Goal: Transaction & Acquisition: Book appointment/travel/reservation

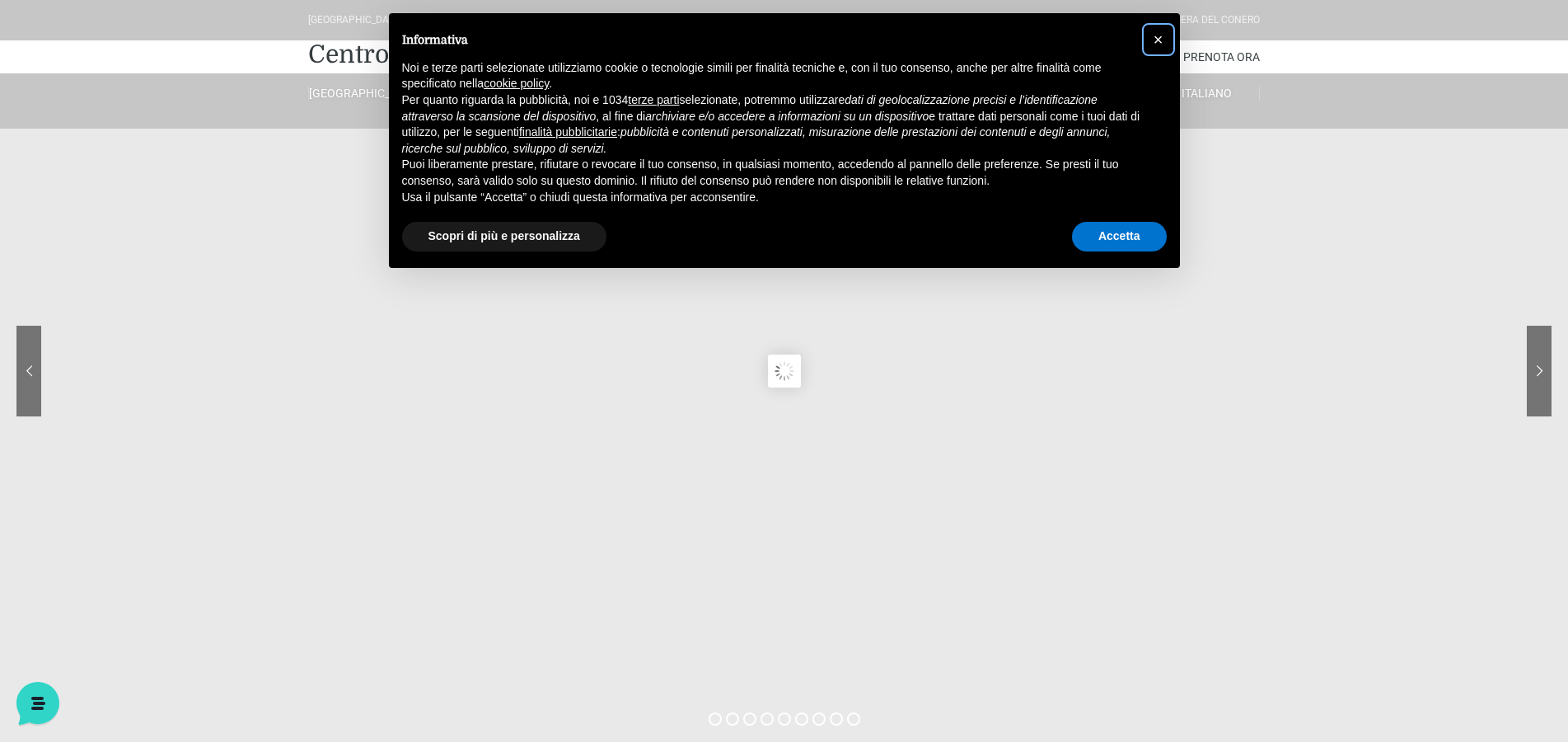
click at [1164, 40] on button "×" at bounding box center [1159, 40] width 27 height 27
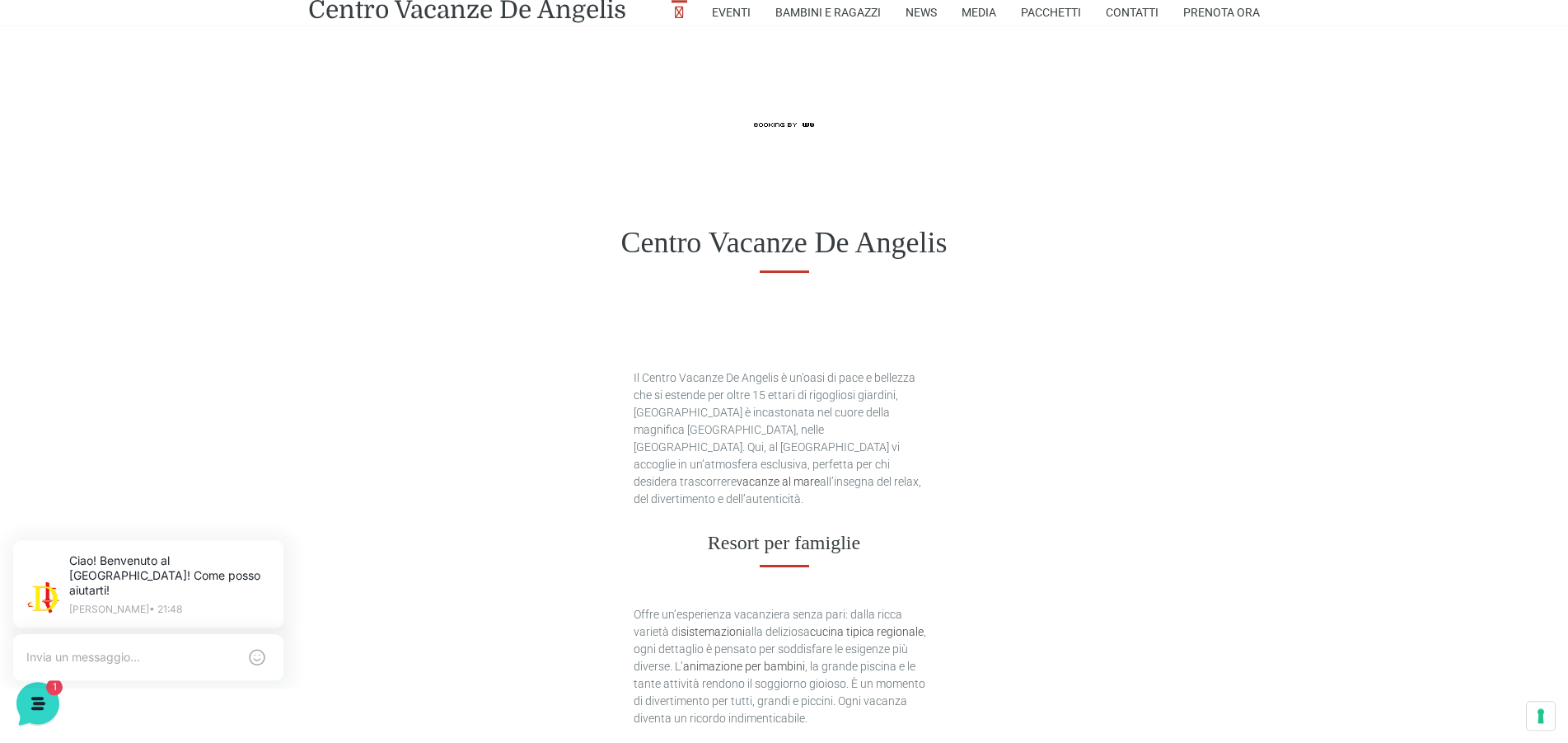
scroll to position [589, 0]
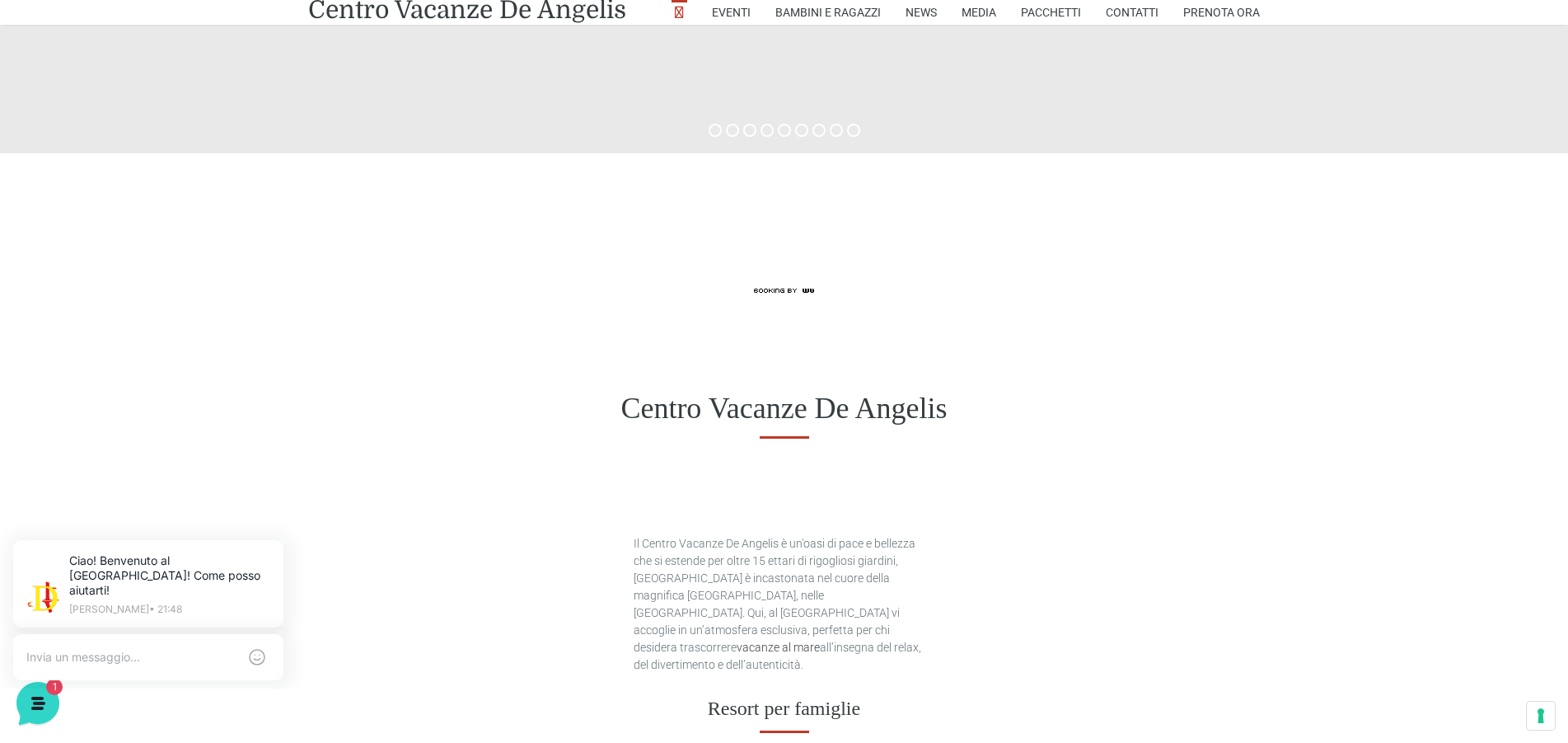
click at [645, 335] on div at bounding box center [784, 249] width 1568 height 191
click at [349, 362] on div "Centro Vacanze De Angelis" at bounding box center [784, 408] width 1568 height 128
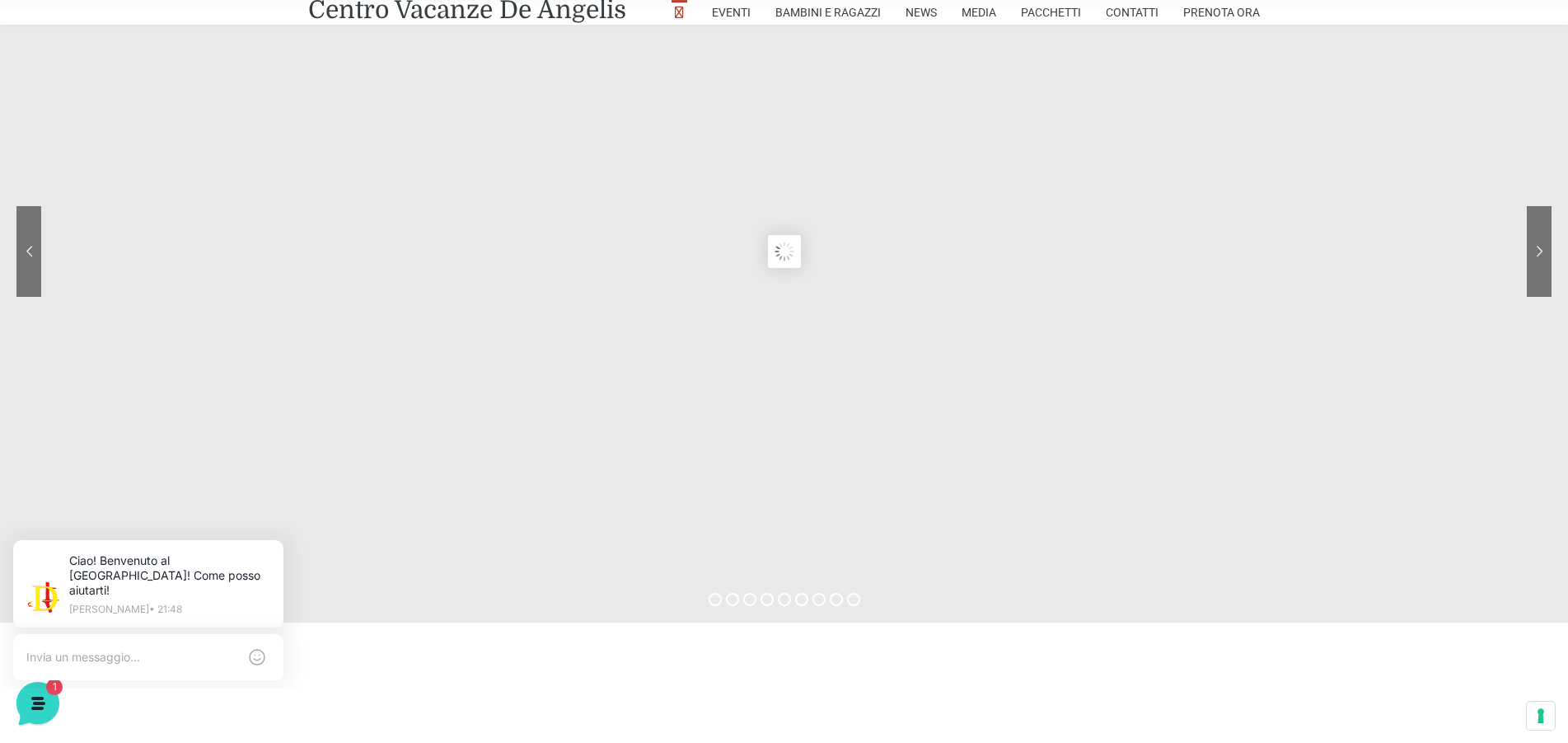
scroll to position [0, 0]
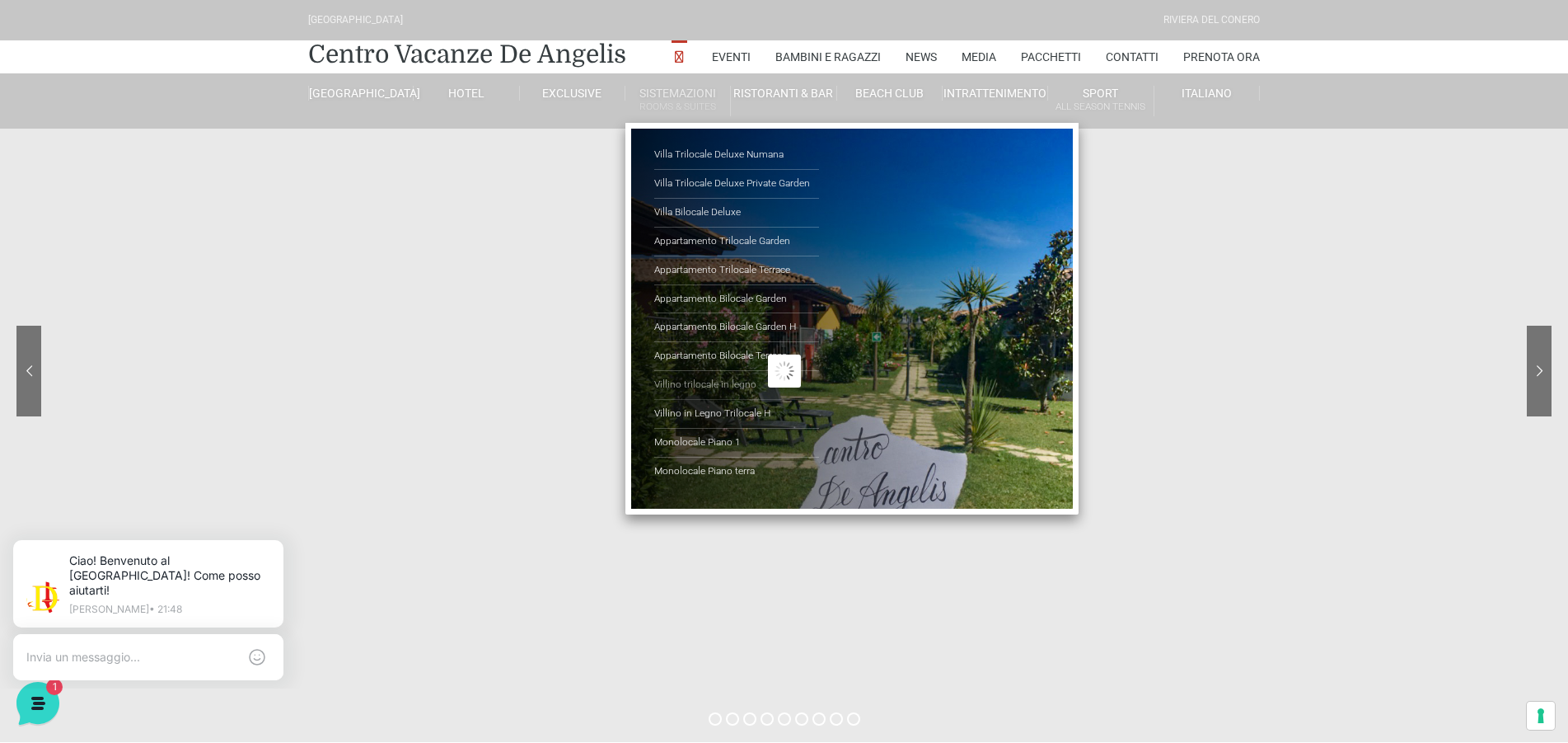
click at [700, 384] on link "Villino trilocale in legno" at bounding box center [737, 385] width 165 height 29
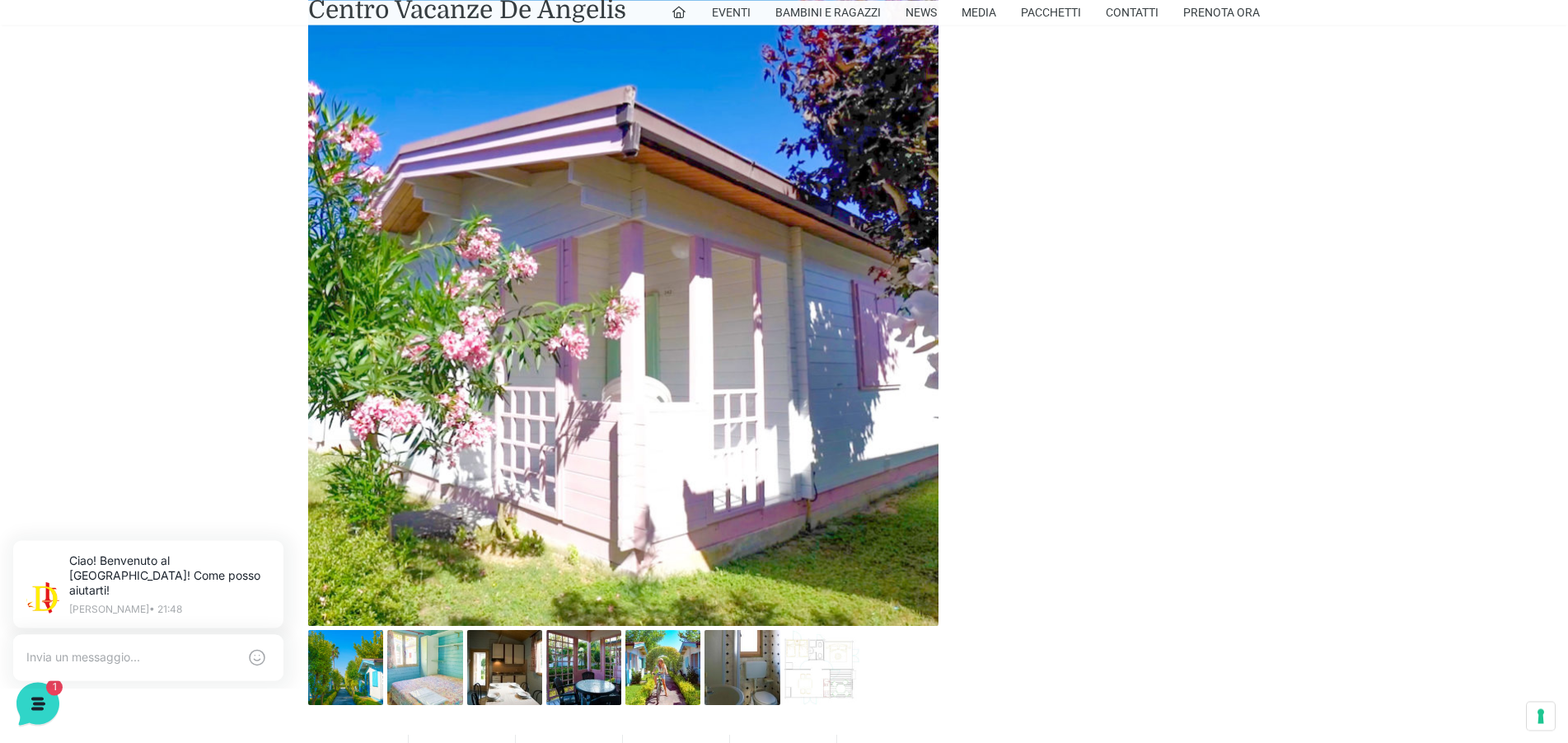
scroll to position [785, 0]
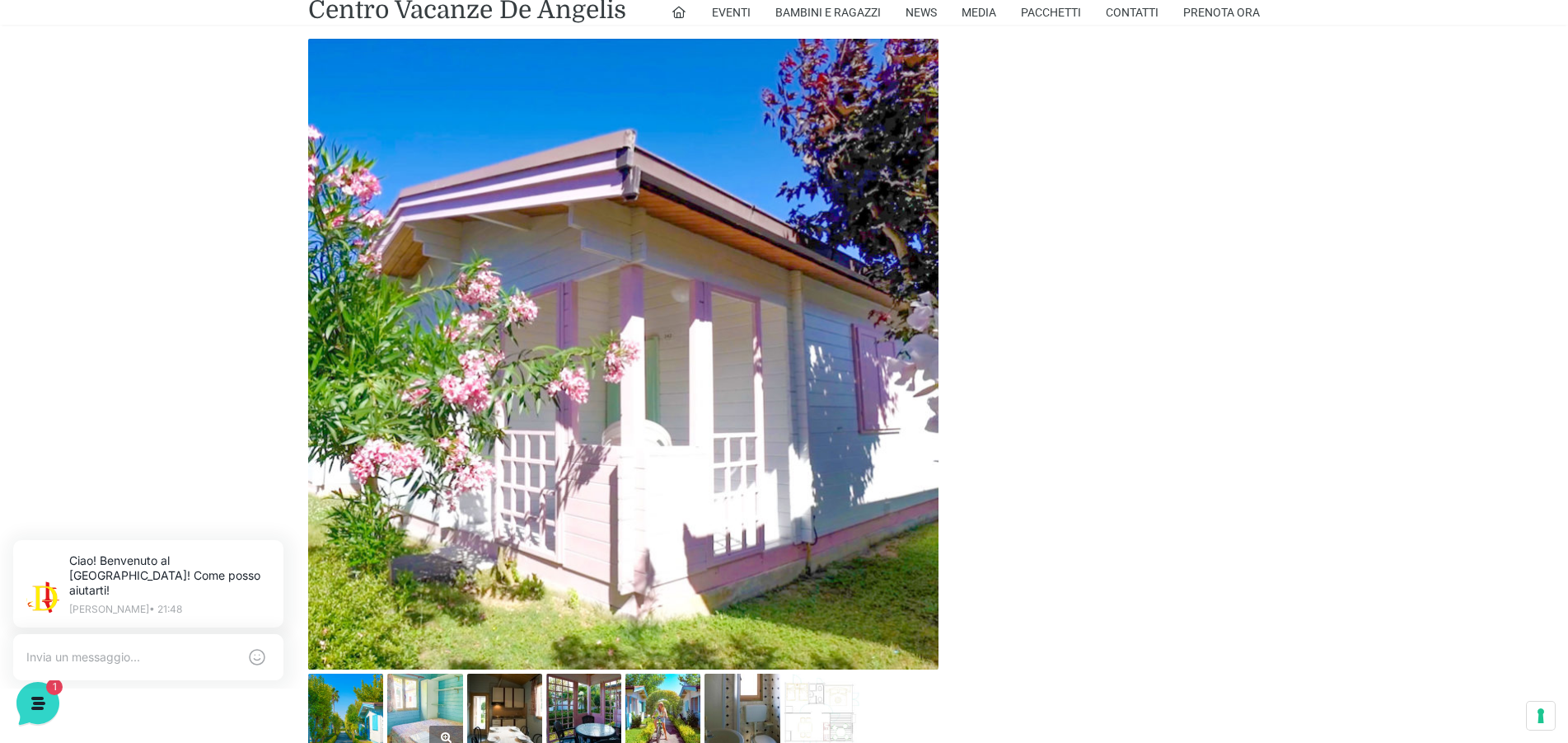
click at [426, 710] on img at bounding box center [425, 710] width 75 height 75
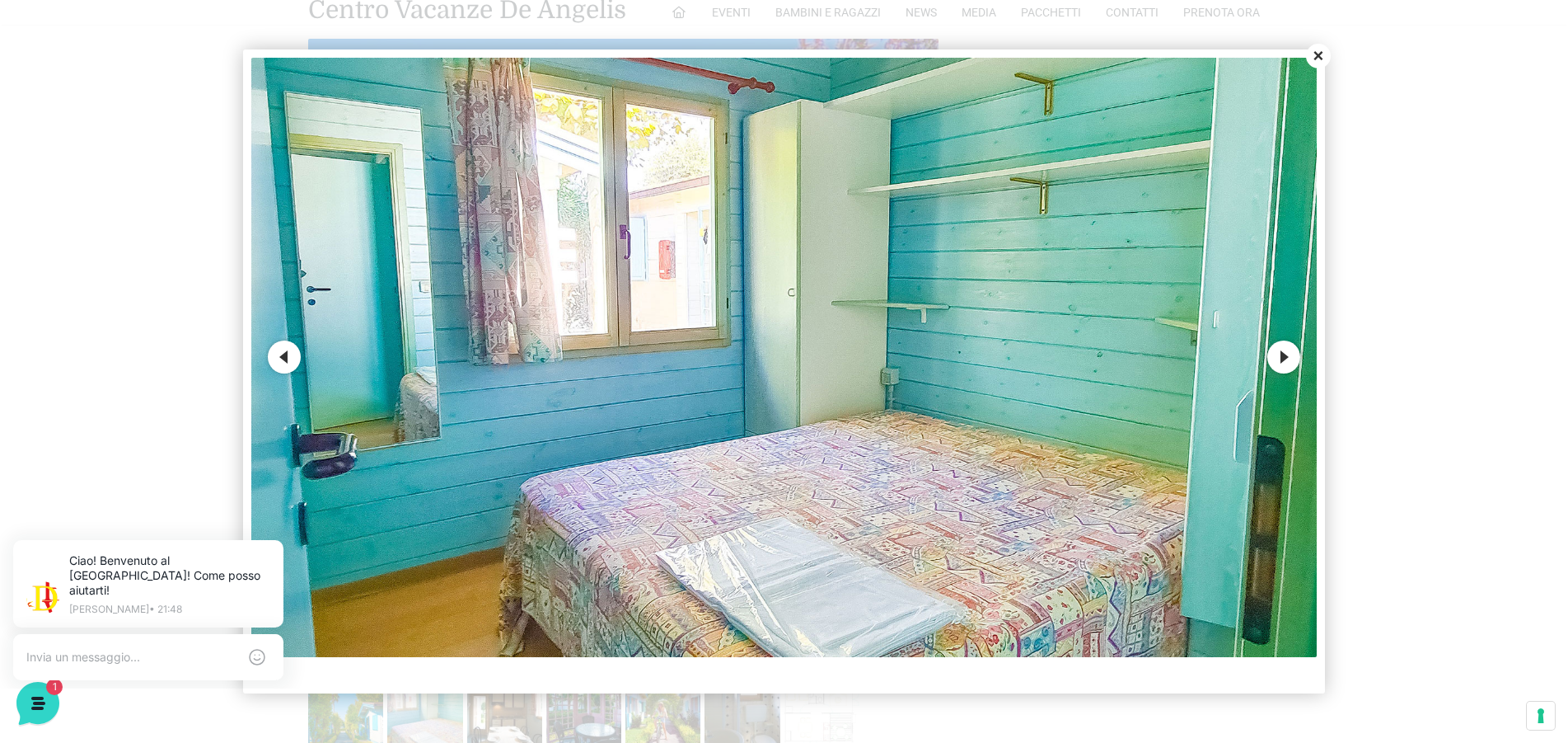
click at [1278, 359] on button "Next" at bounding box center [1283, 357] width 33 height 33
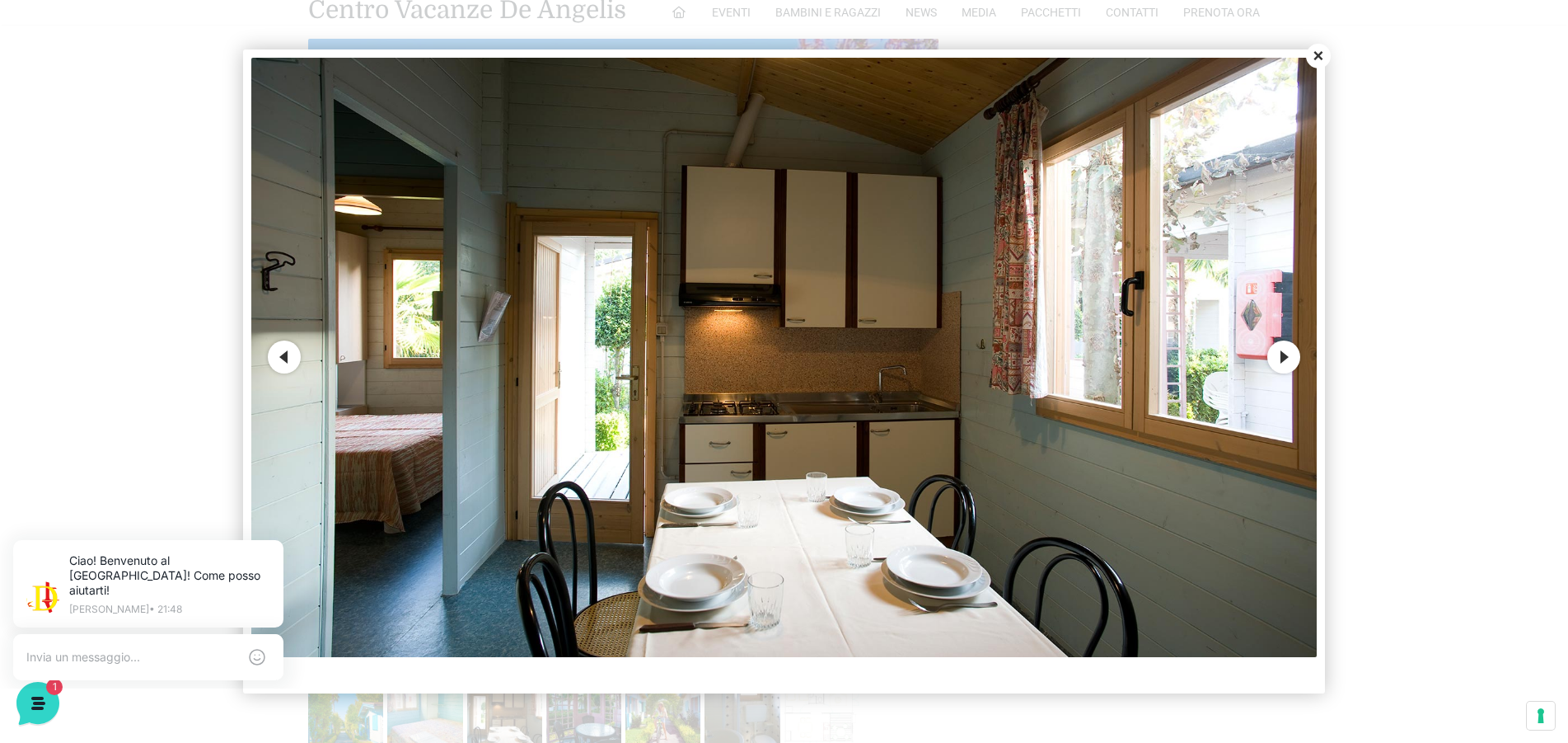
click at [1277, 358] on button "Next" at bounding box center [1283, 357] width 33 height 33
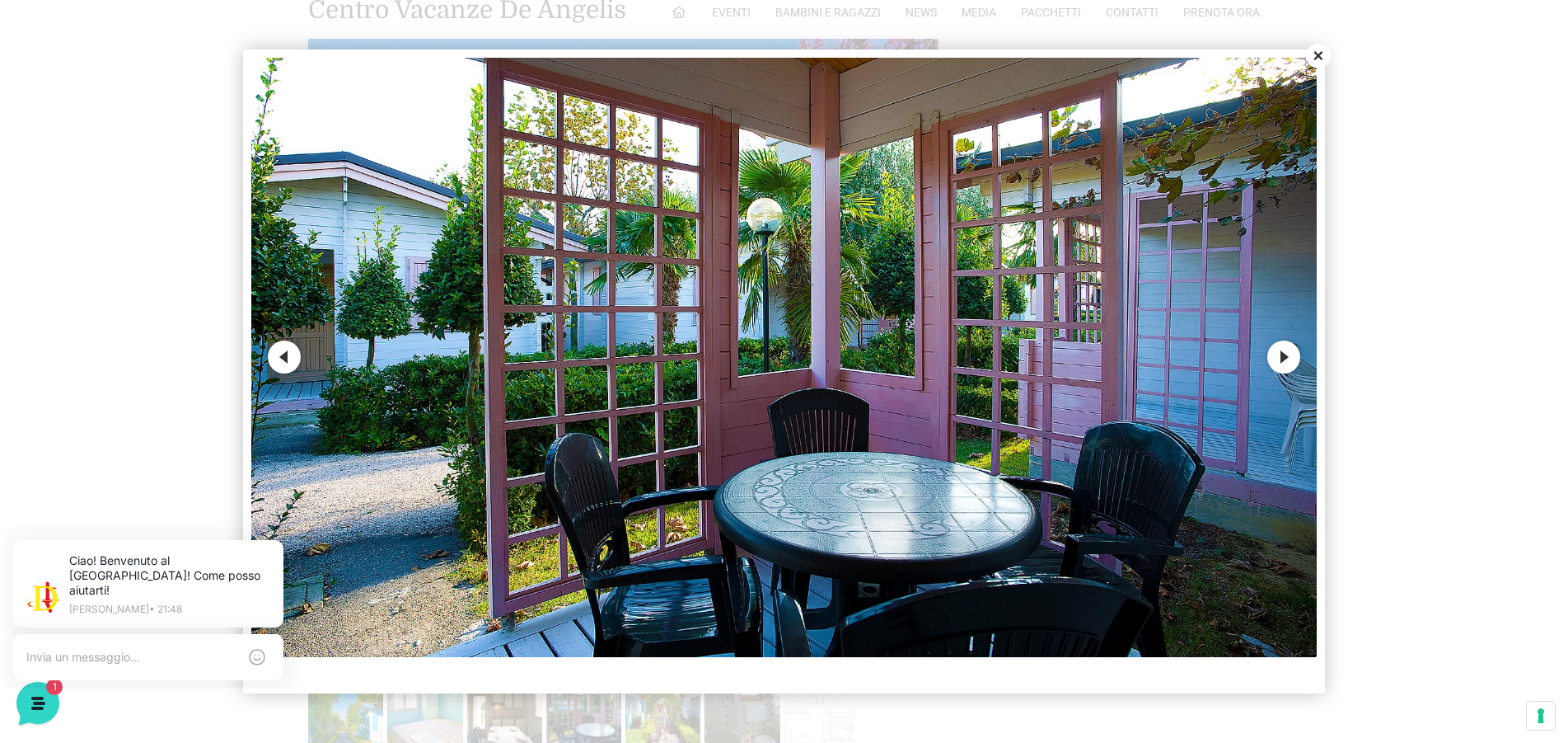
click at [1277, 358] on button "Next" at bounding box center [1283, 357] width 33 height 33
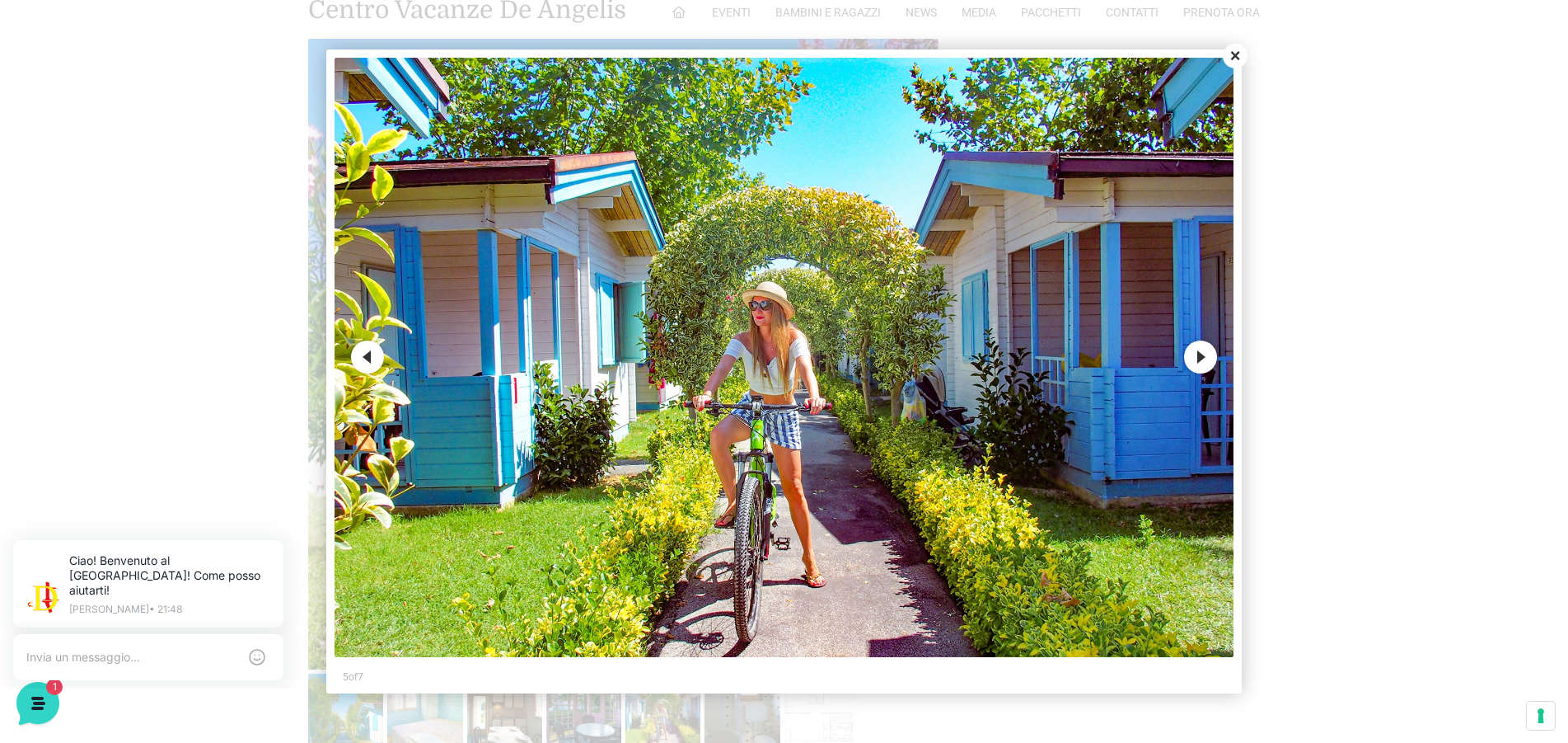
click at [1240, 56] on button "Close" at bounding box center [1235, 56] width 25 height 25
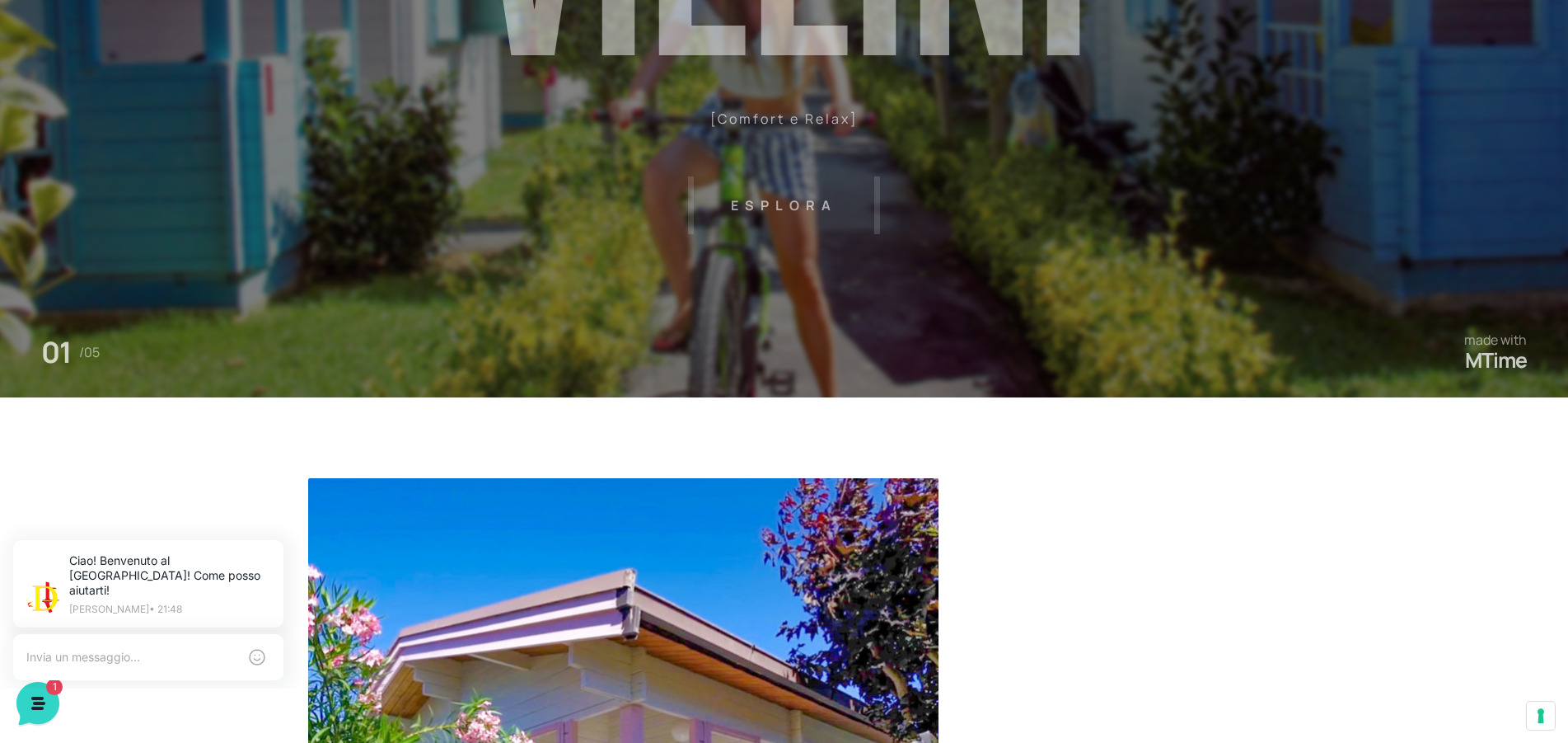
scroll to position [0, 0]
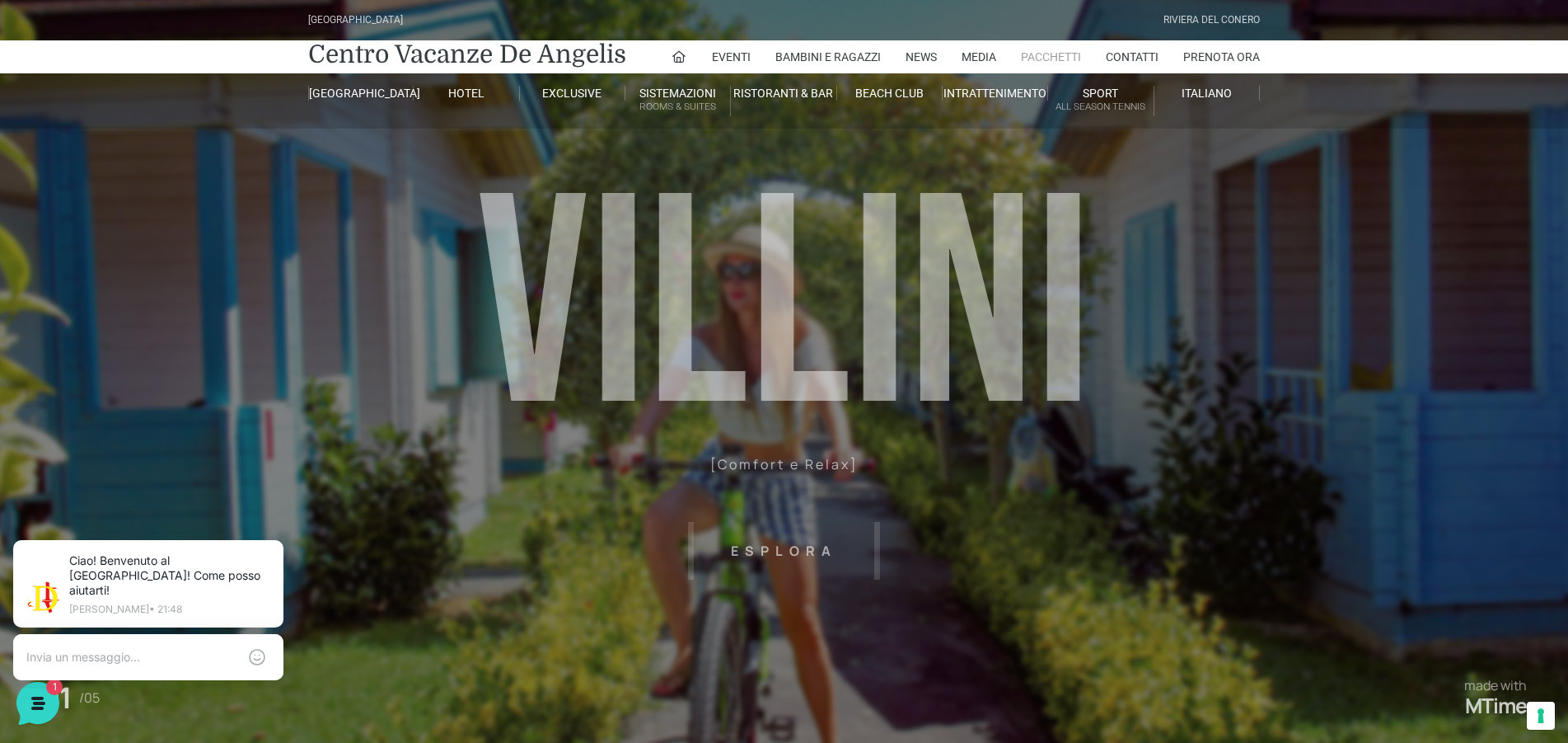
click at [1051, 63] on link "Pacchetti" at bounding box center [1051, 57] width 60 height 33
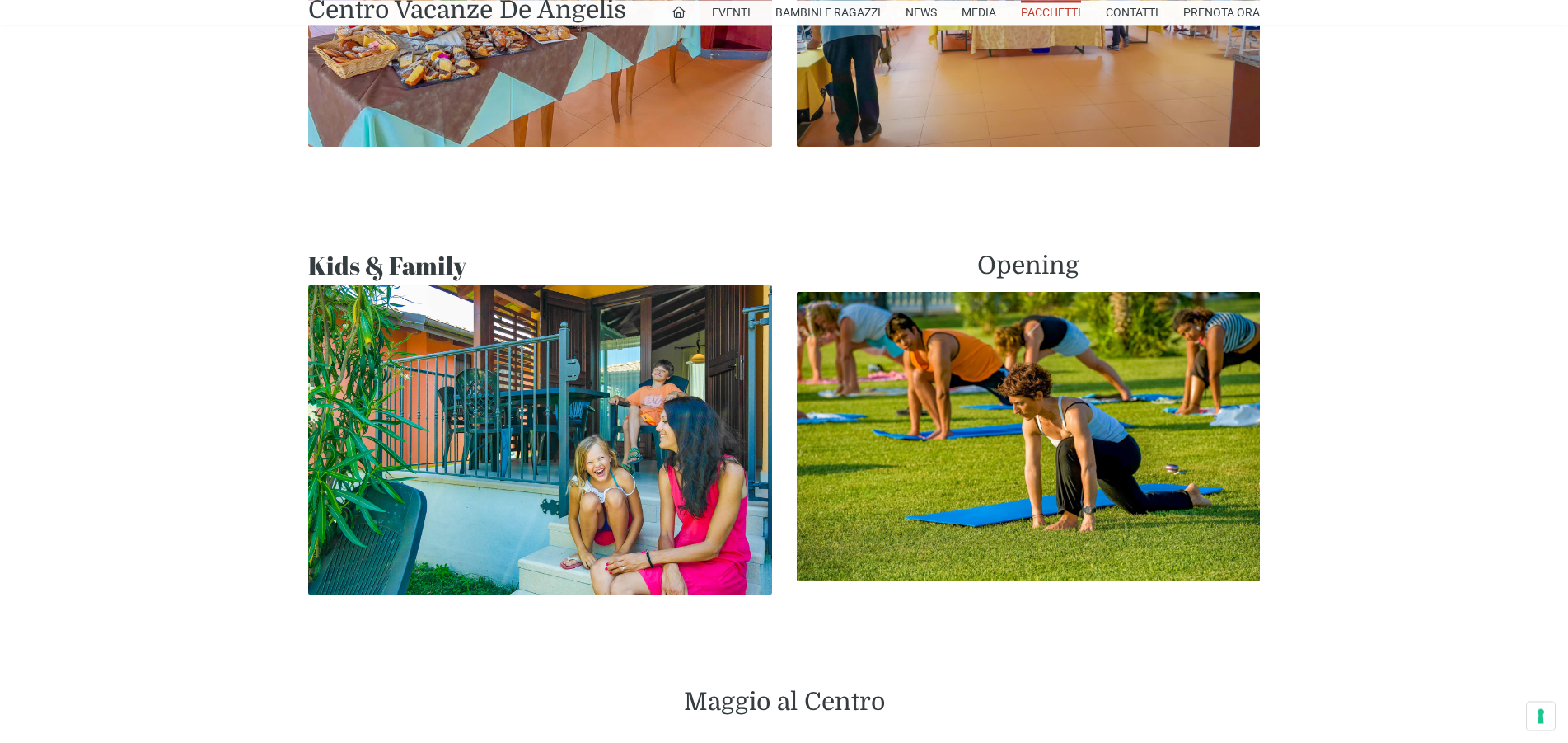
scroll to position [685, 0]
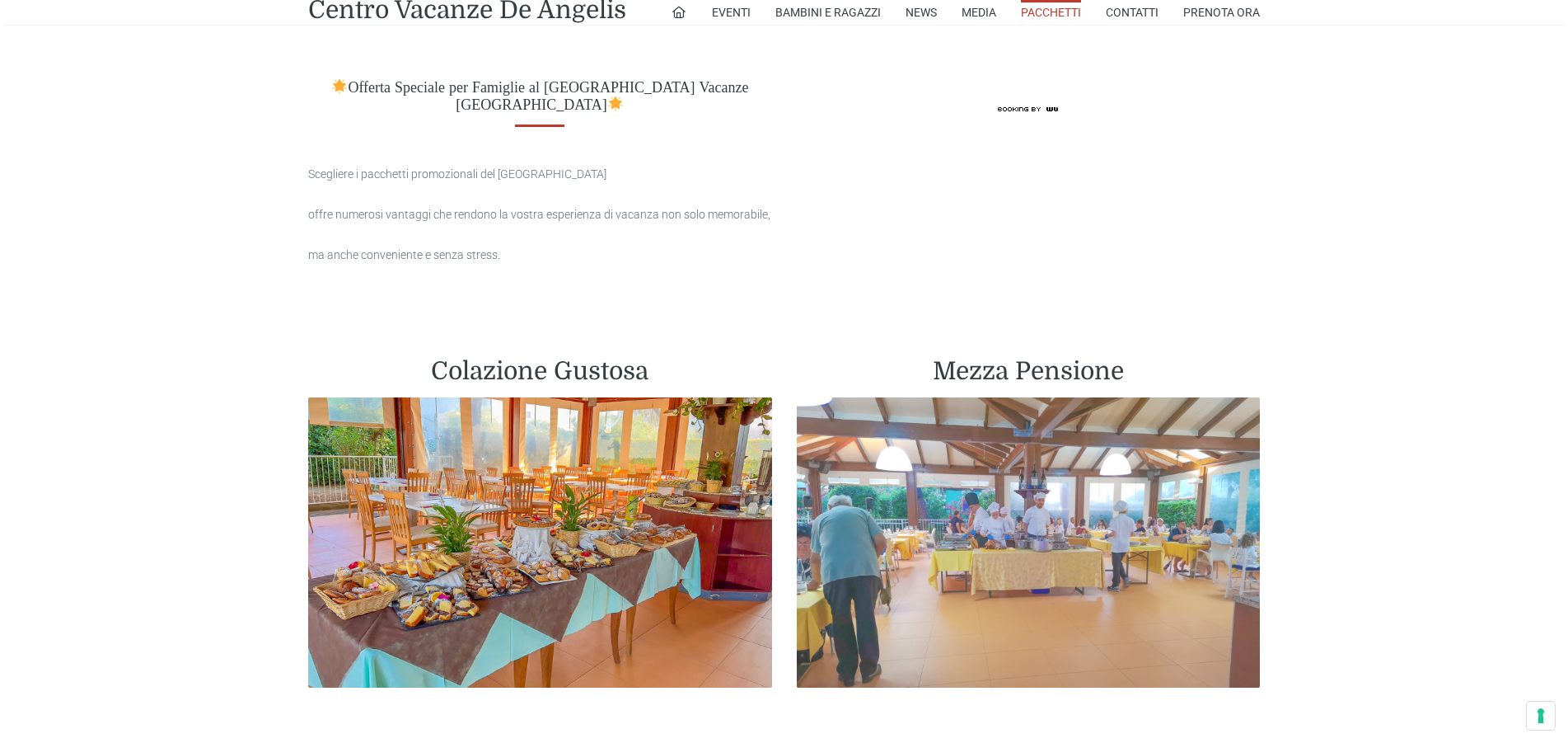
click at [923, 492] on img at bounding box center [1029, 542] width 464 height 290
